Goal: Browse casually

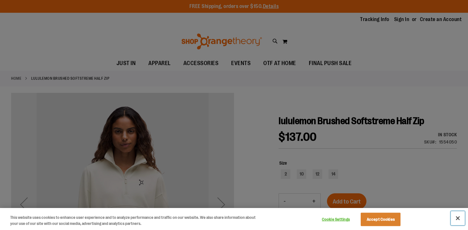
click at [459, 221] on button "Close" at bounding box center [458, 218] width 14 height 14
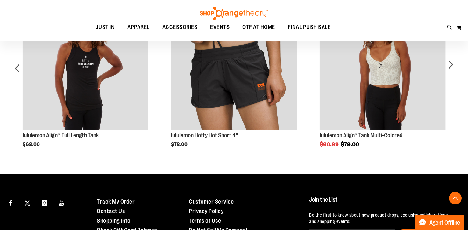
scroll to position [323, 0]
